Goal: Task Accomplishment & Management: Use online tool/utility

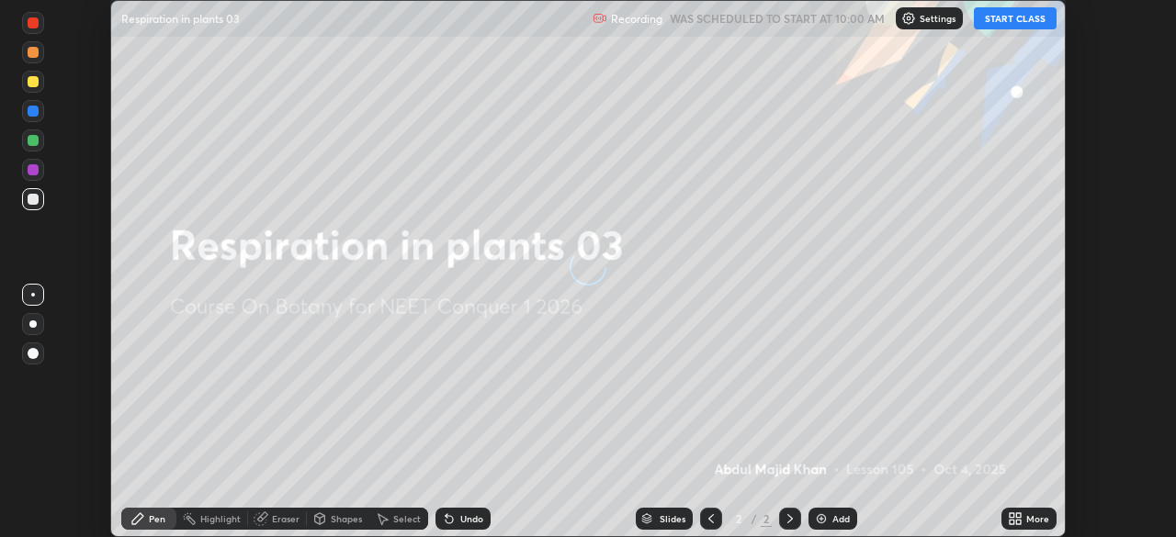
scroll to position [537, 1176]
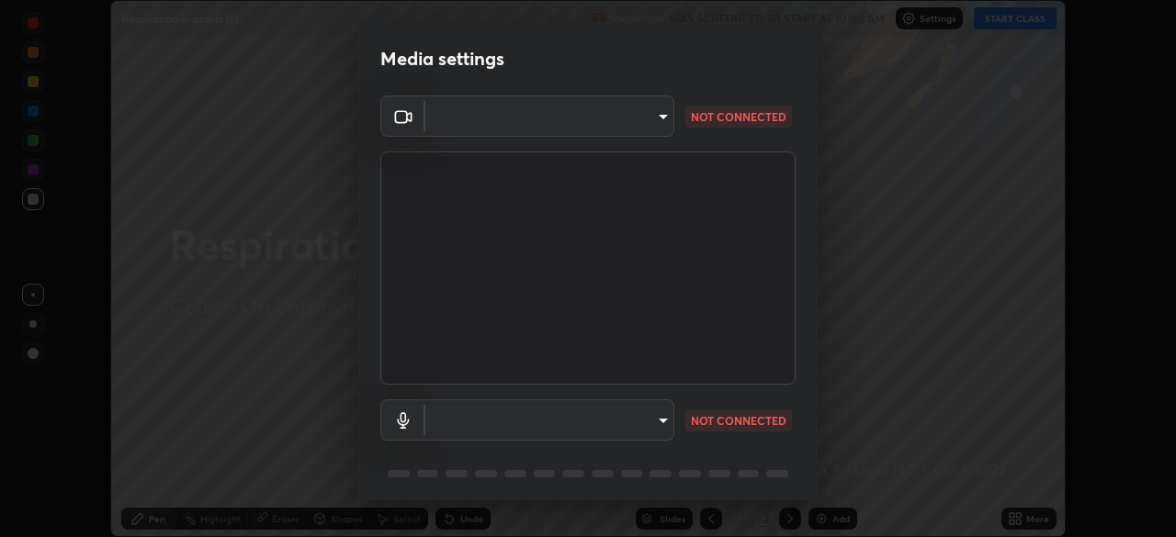
type input "8430282c75c9cf90d073dd2650c69e1562d55ee46f92edd4d0492a031e33ab74"
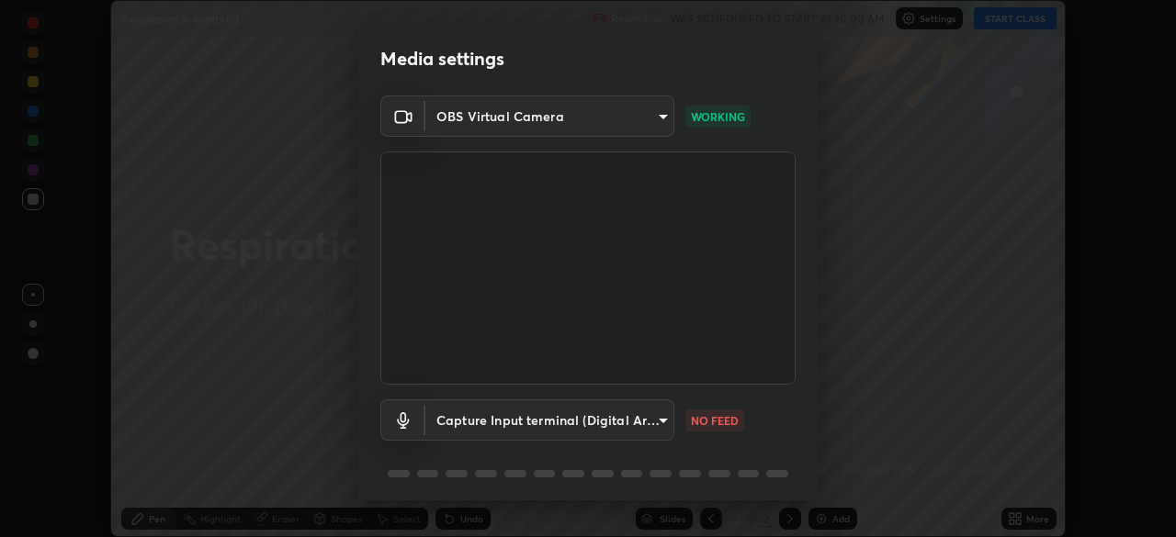
scroll to position [65, 0]
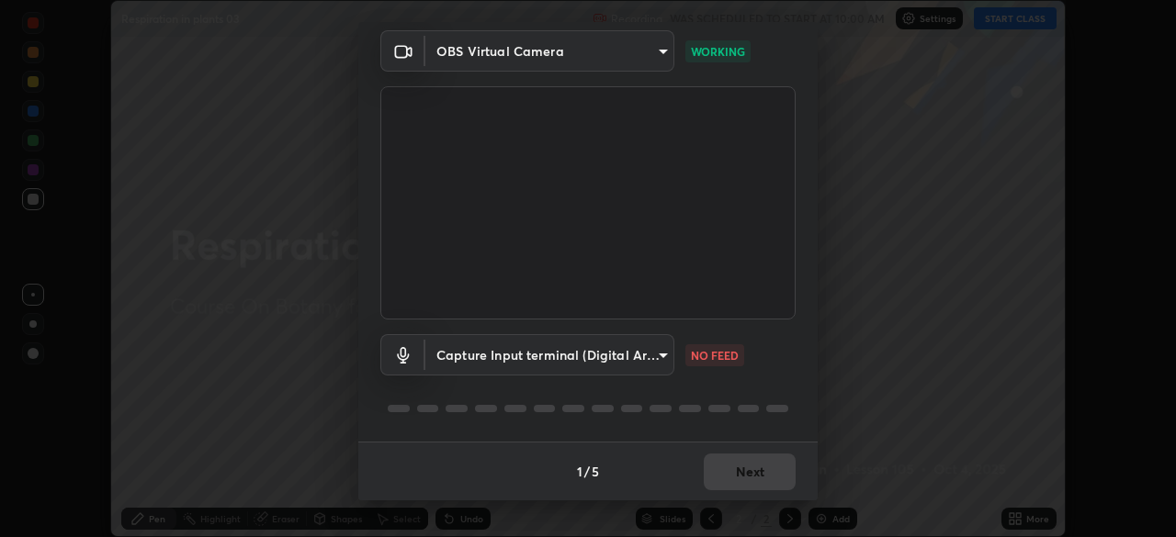
click at [659, 358] on body "Erase all Respiration in plants 03 Recording WAS SCHEDULED TO START AT 10:00 AM…" at bounding box center [588, 268] width 1176 height 537
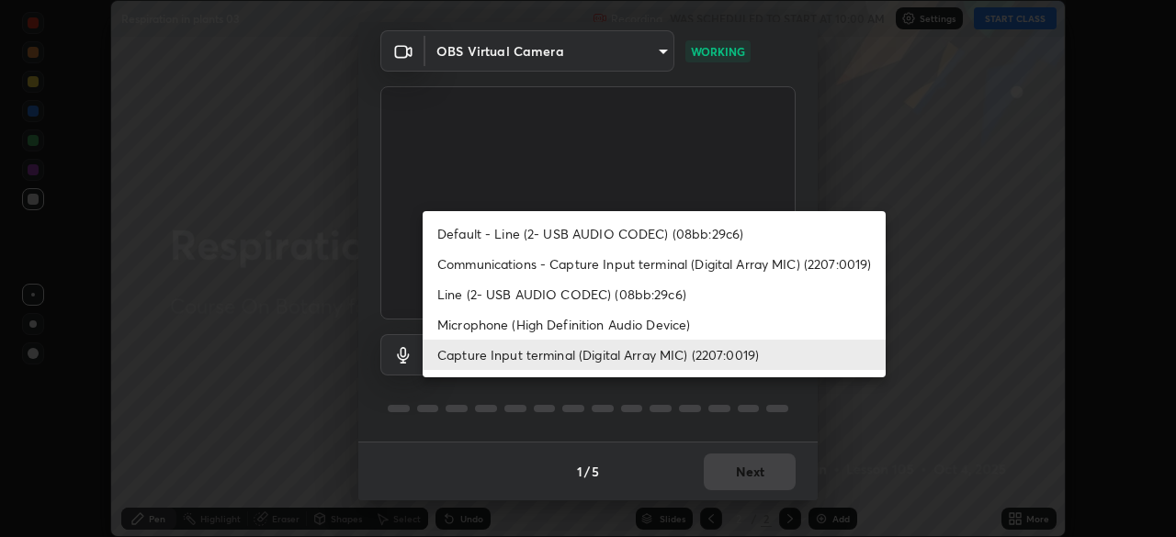
click at [524, 267] on li "Communications - Capture Input terminal (Digital Array MIC) (2207:0019)" at bounding box center [653, 264] width 463 height 30
type input "communications"
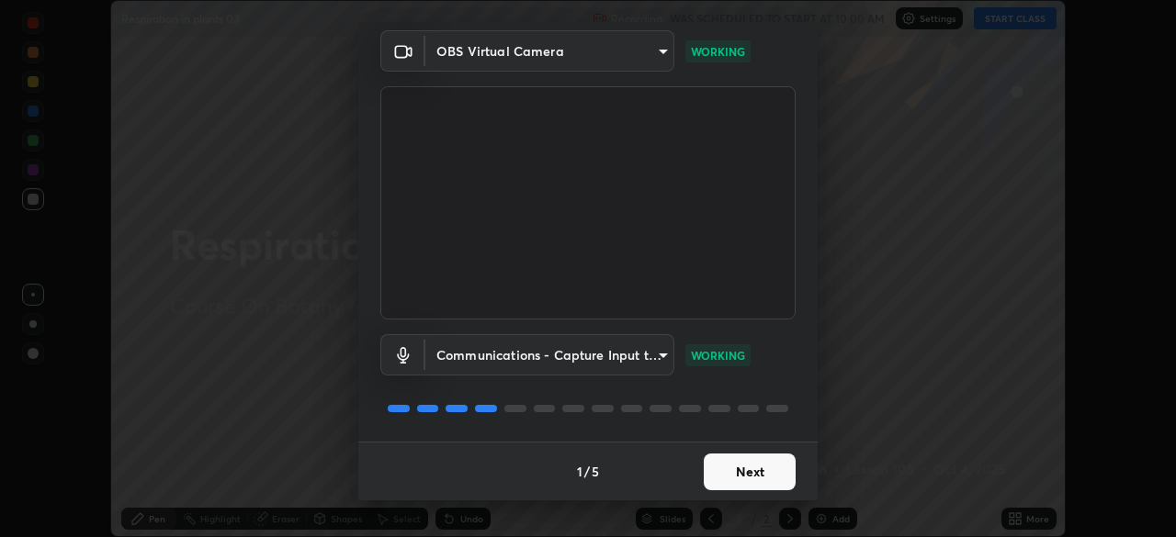
click at [732, 468] on button "Next" at bounding box center [749, 472] width 92 height 37
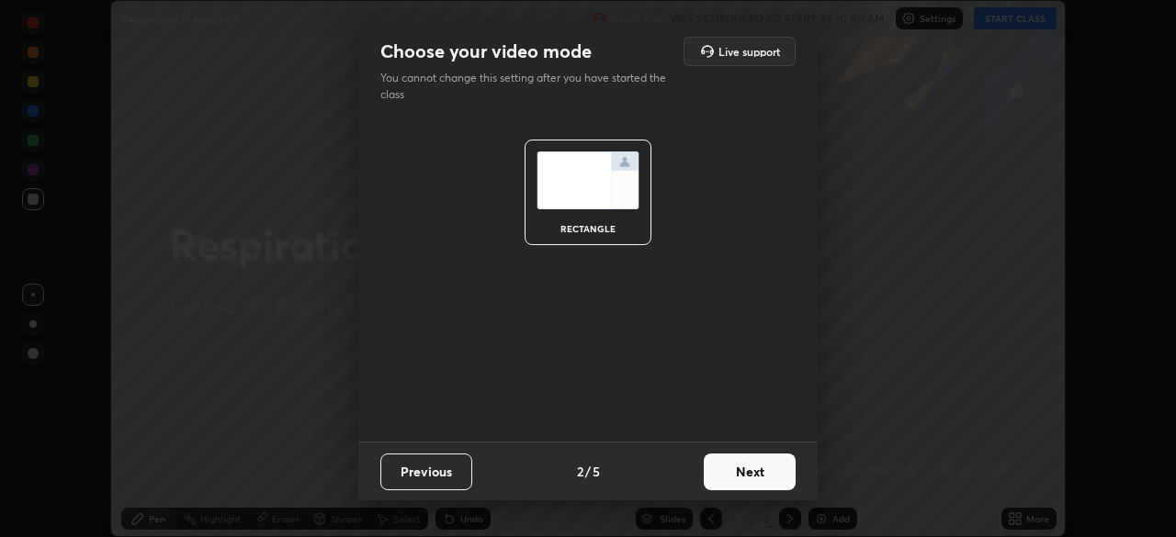
scroll to position [0, 0]
click at [733, 479] on button "Next" at bounding box center [749, 472] width 92 height 37
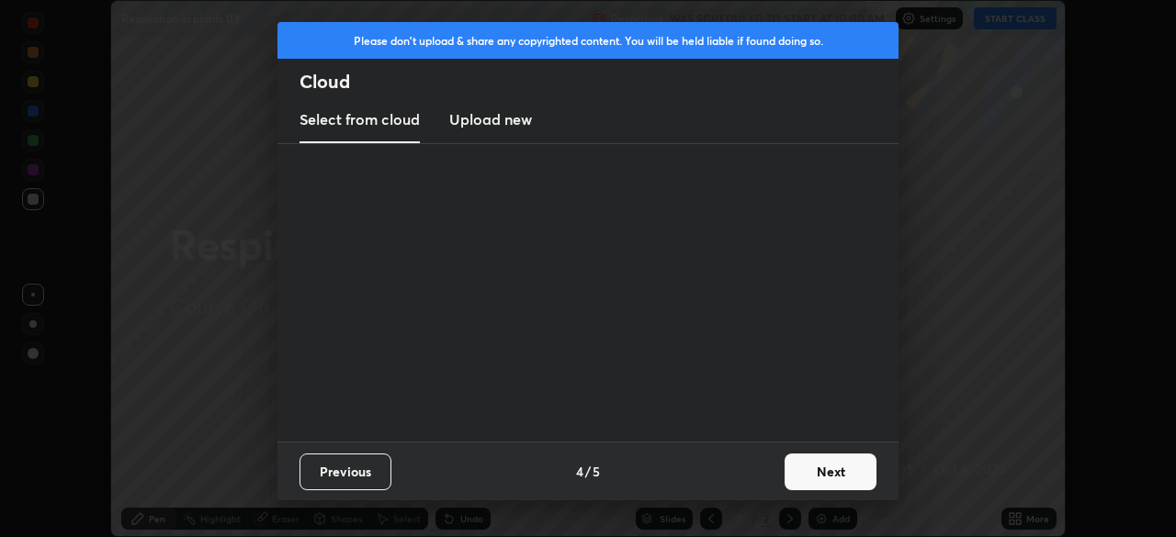
click at [733, 479] on div "Previous 4 / 5 Next" at bounding box center [587, 471] width 621 height 59
click at [808, 467] on button "Next" at bounding box center [830, 472] width 92 height 37
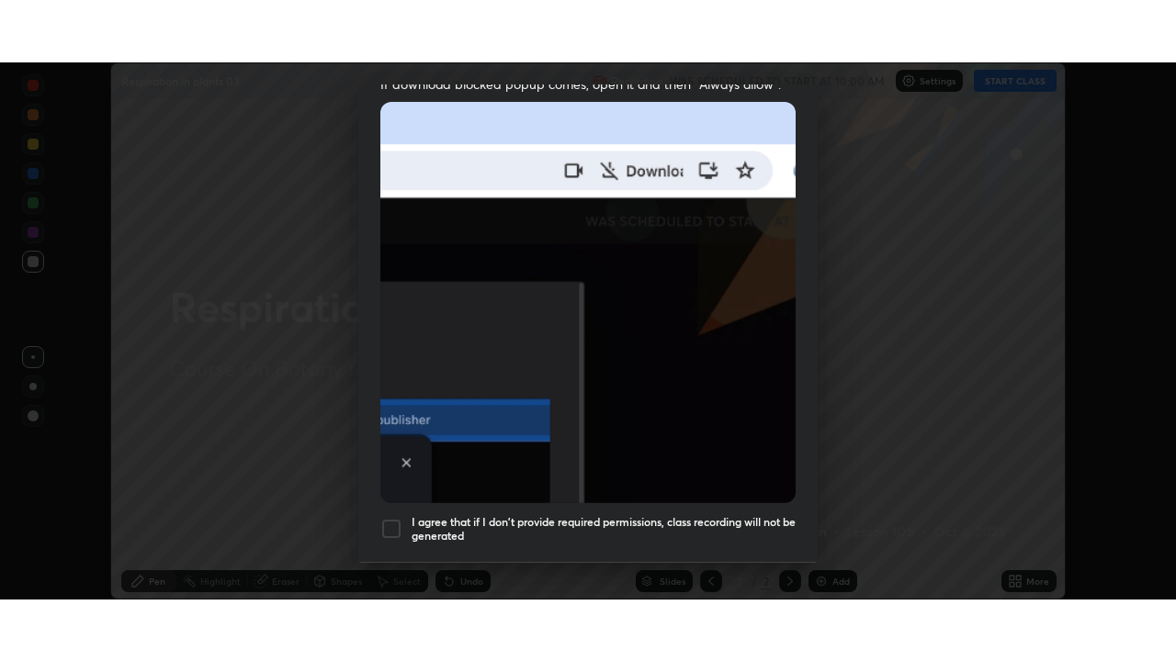
scroll to position [440, 0]
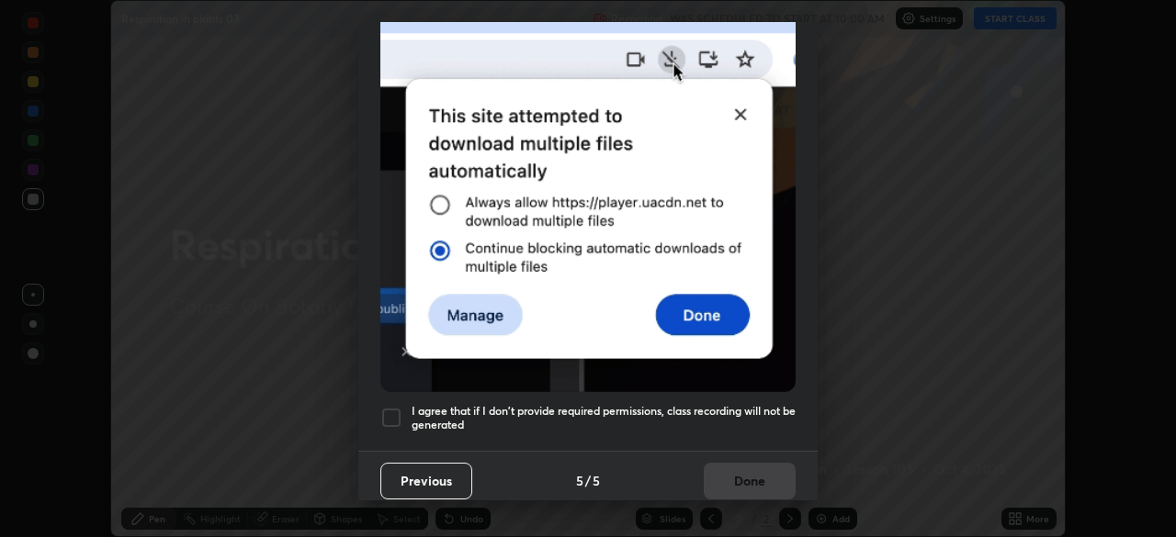
click at [708, 404] on h5 "I agree that if I don't provide required permissions, class recording will not …" at bounding box center [603, 418] width 384 height 28
click at [733, 467] on button "Done" at bounding box center [749, 481] width 92 height 37
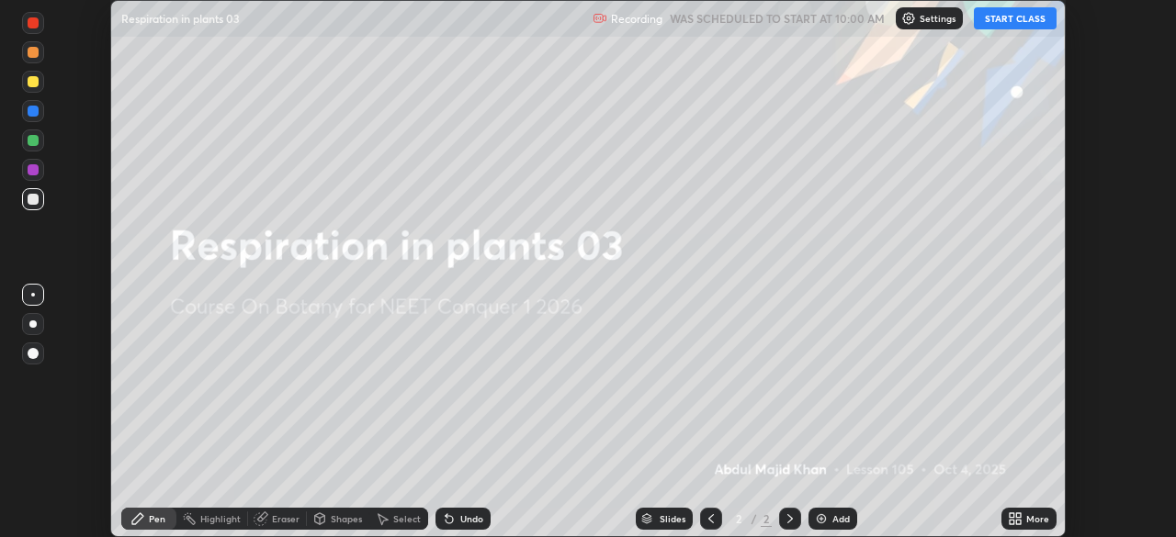
click at [1021, 23] on button "START CLASS" at bounding box center [1014, 18] width 83 height 22
click at [1018, 522] on icon at bounding box center [1018, 522] width 5 height 5
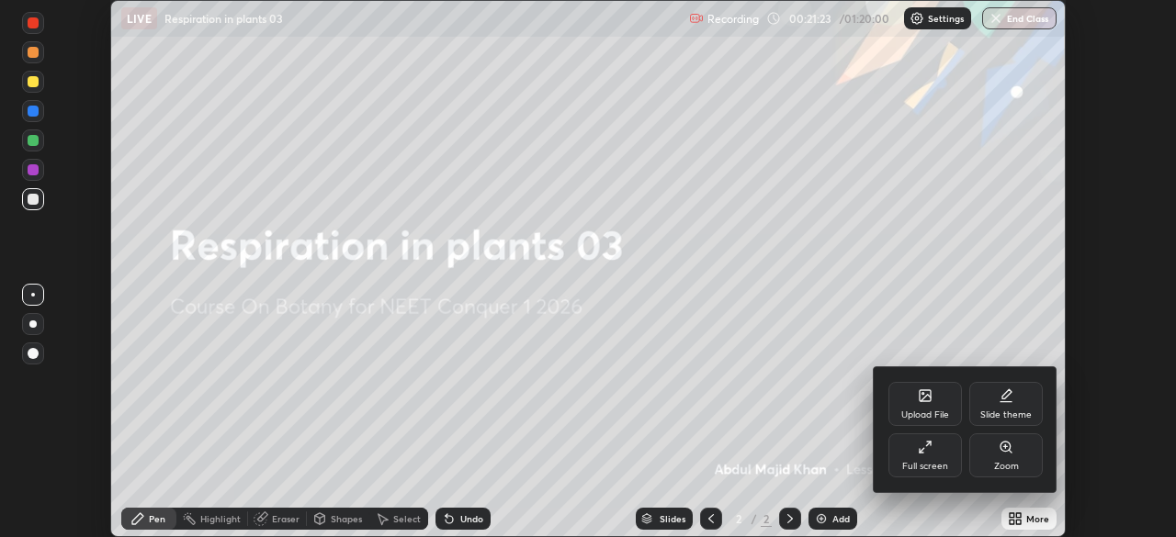
click at [940, 459] on div "Full screen" at bounding box center [924, 455] width 73 height 44
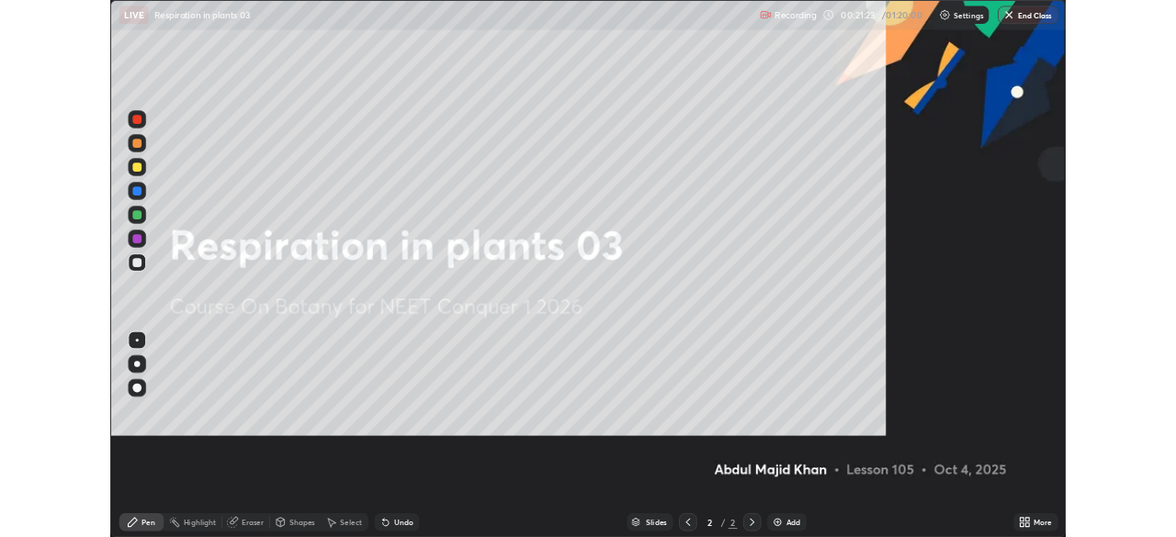
scroll to position [661, 1176]
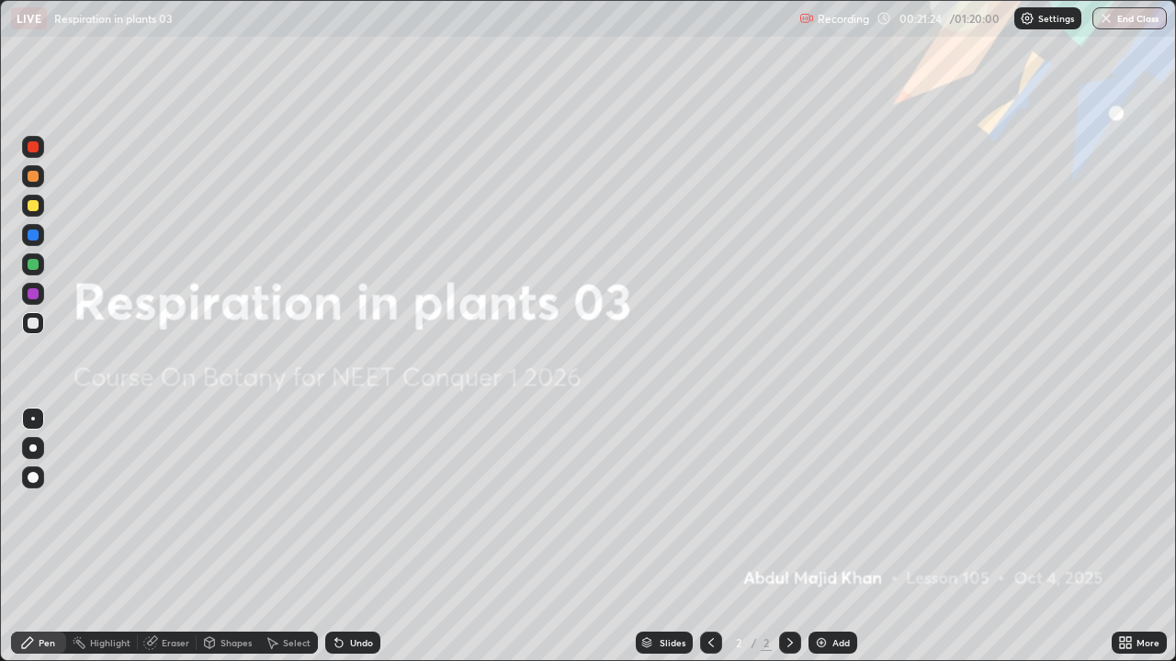
click at [832, 536] on div "Add" at bounding box center [840, 642] width 17 height 9
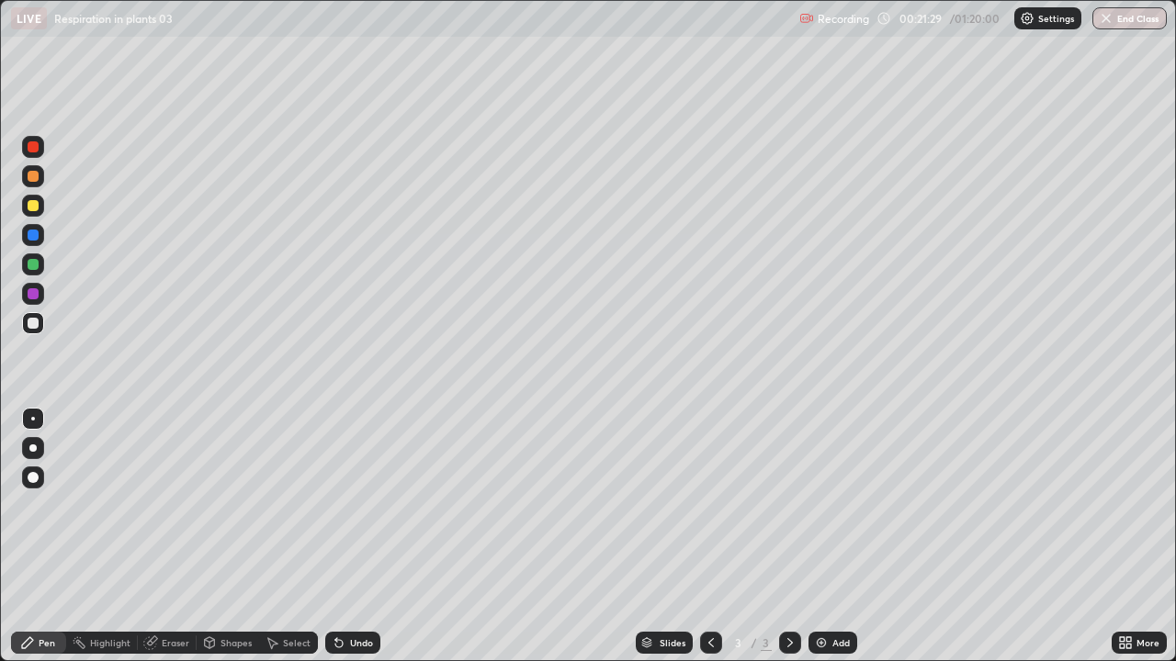
click at [33, 447] on div at bounding box center [32, 448] width 7 height 7
click at [34, 143] on div at bounding box center [33, 146] width 11 height 11
click at [834, 536] on div "Add" at bounding box center [840, 642] width 17 height 9
click at [1126, 536] on icon at bounding box center [1128, 639] width 5 height 5
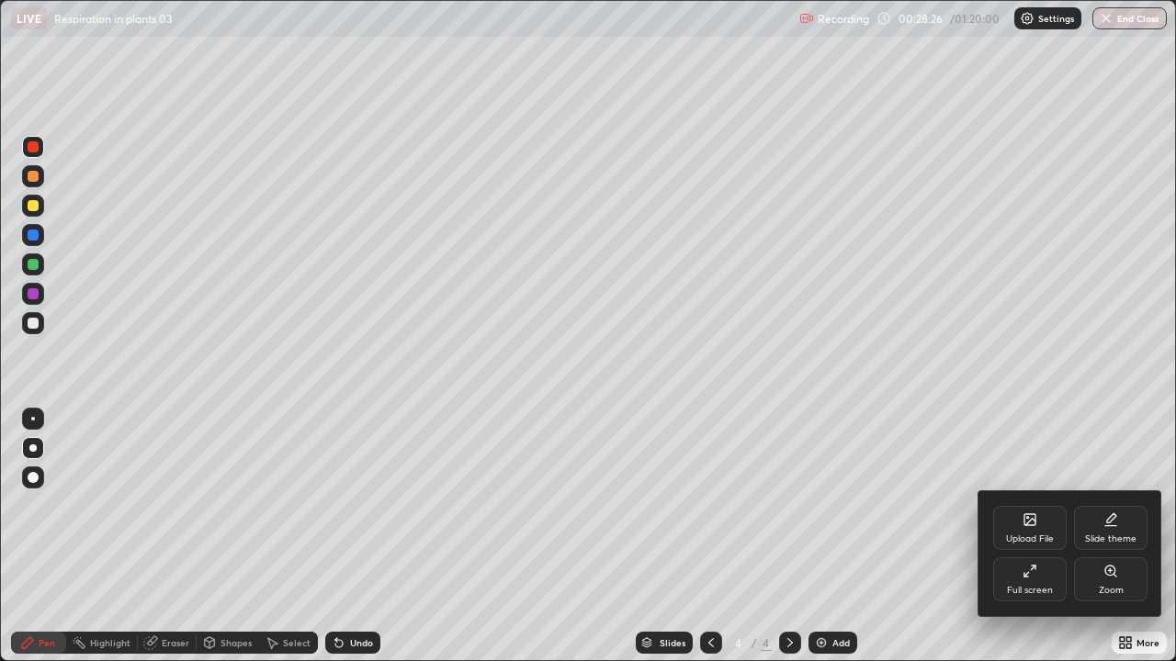
click at [1029, 536] on div "Full screen" at bounding box center [1030, 590] width 46 height 9
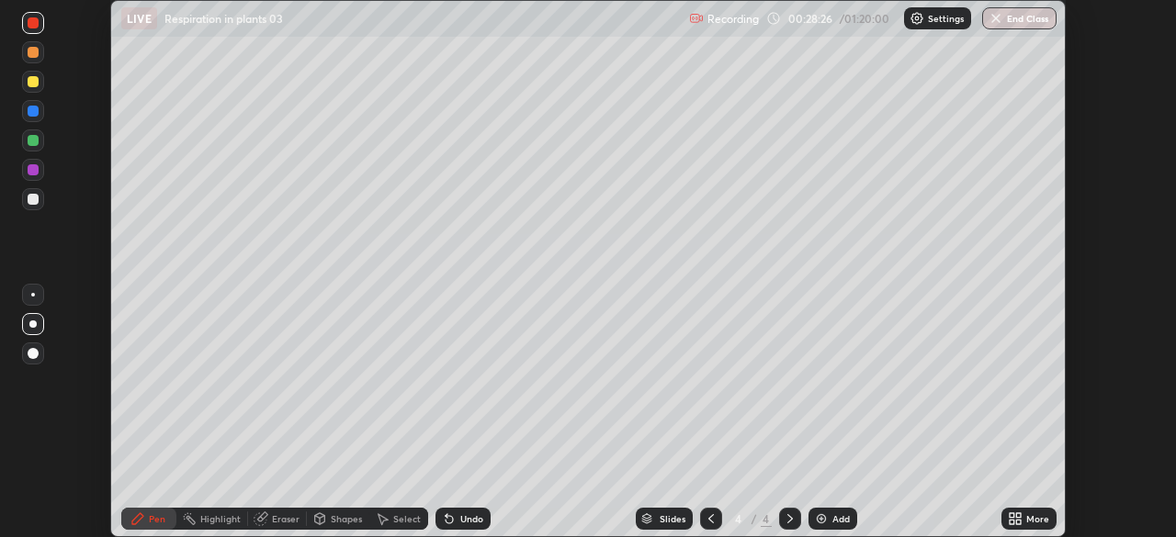
scroll to position [91302, 90664]
